Goal: Task Accomplishment & Management: Complete application form

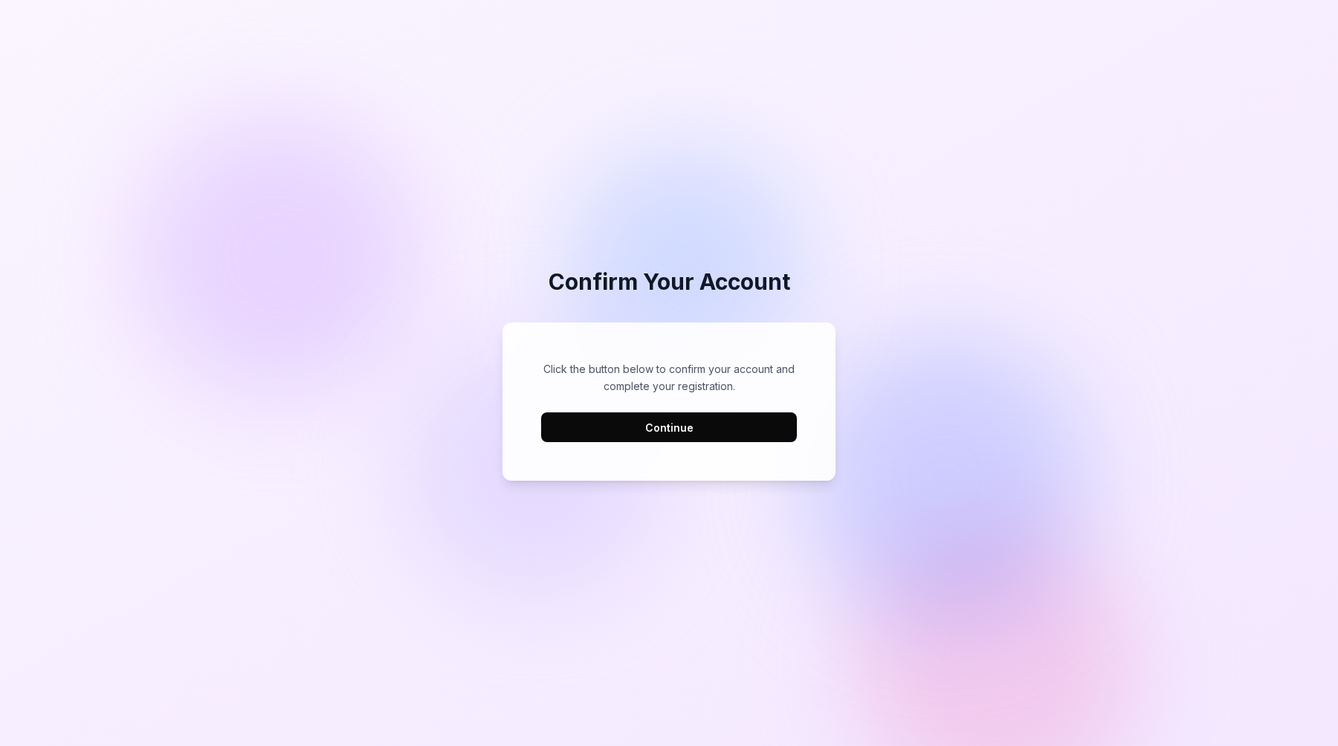
click at [682, 433] on button "Continue" at bounding box center [669, 428] width 256 height 30
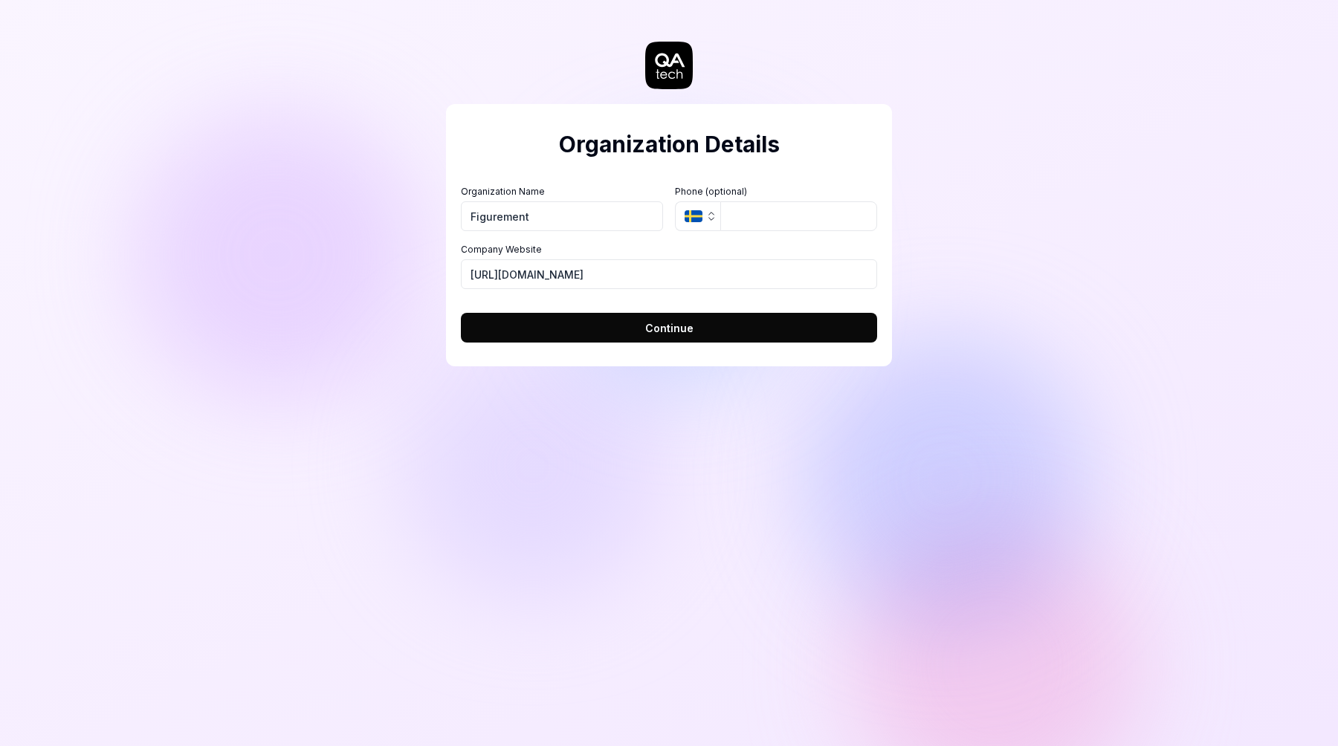
type input "Figurement"
click at [704, 209] on button "SE" at bounding box center [697, 216] width 45 height 30
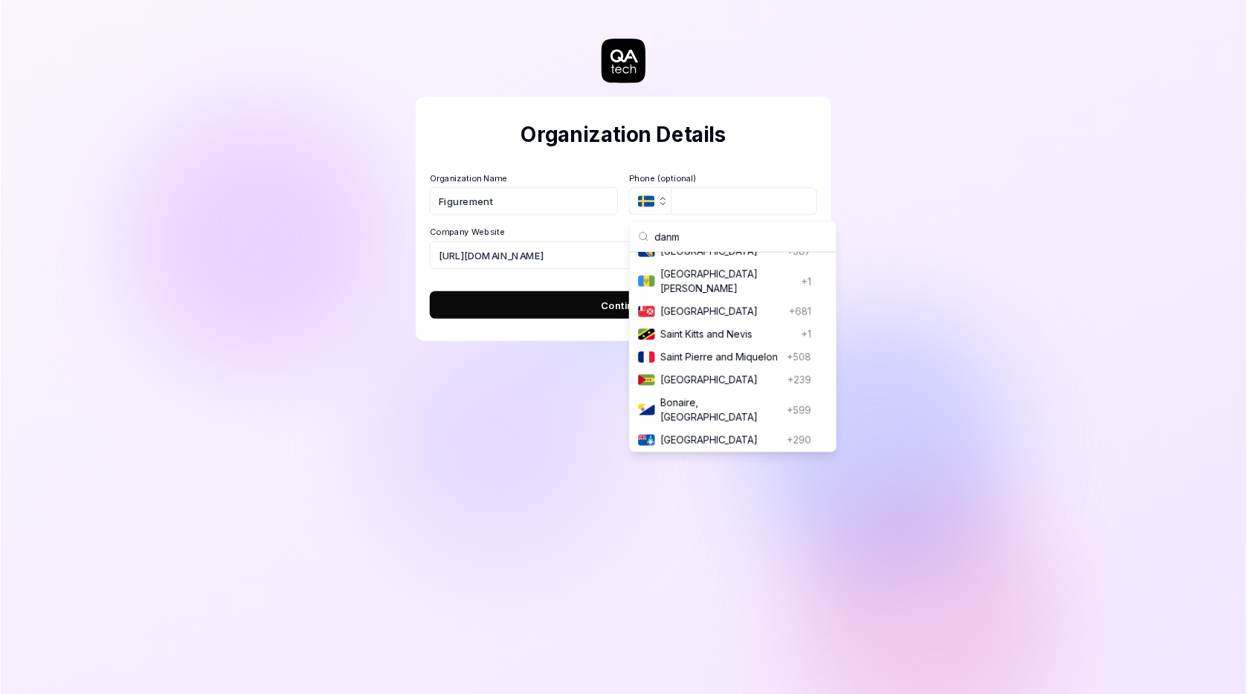
scroll to position [44, 0]
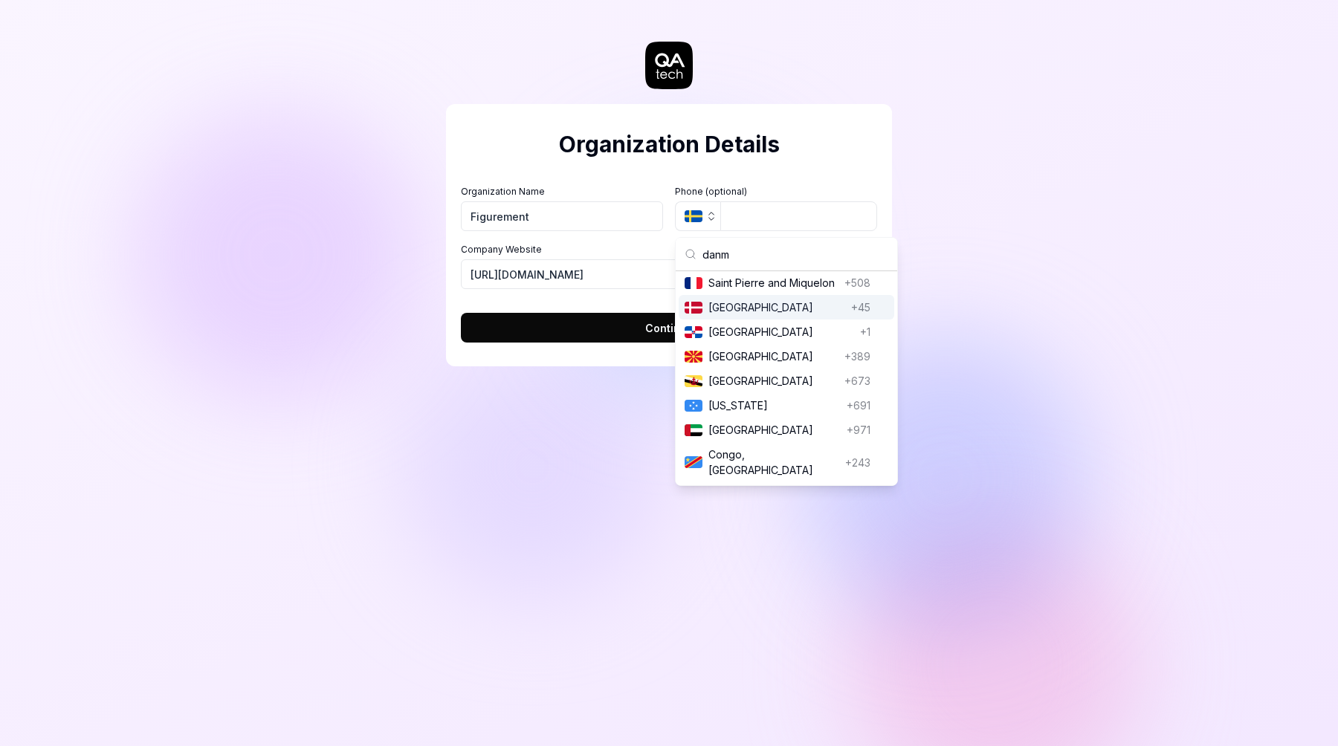
type input "danm"
click at [770, 300] on span "[GEOGRAPHIC_DATA]" at bounding box center [777, 308] width 137 height 16
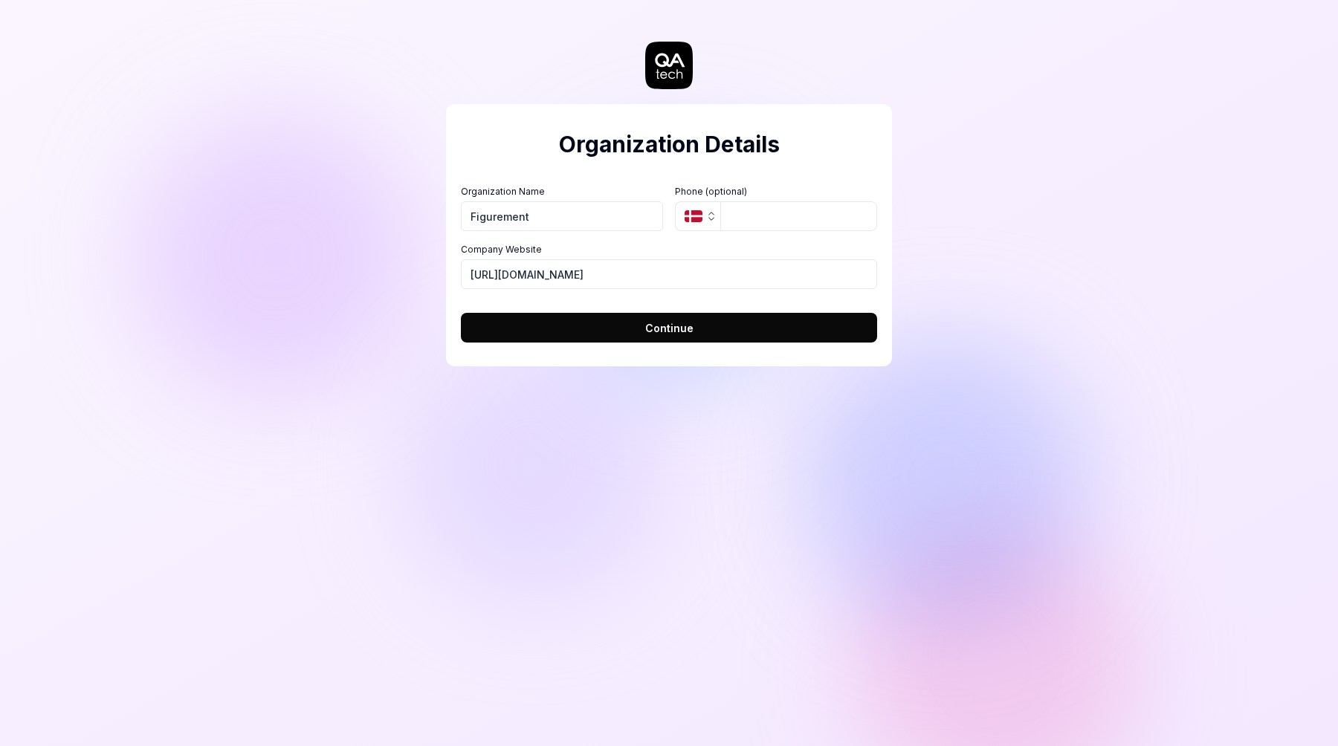
click at [691, 329] on span "Continue" at bounding box center [669, 328] width 48 height 16
